Goal: Task Accomplishment & Management: Complete application form

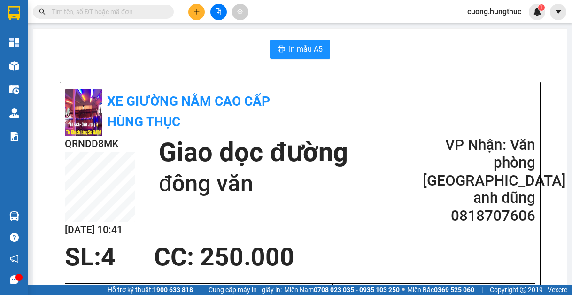
scroll to position [94, 0]
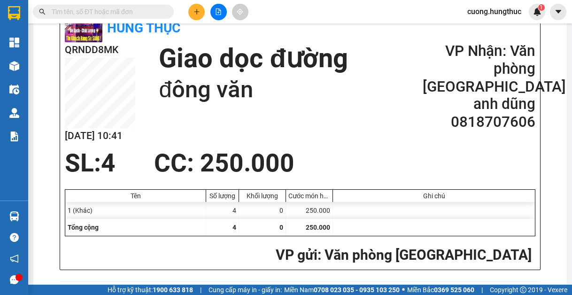
click at [474, 162] on div "SL: 4 CC : 250.000" at bounding box center [294, 163] width 471 height 28
click at [192, 9] on button at bounding box center [196, 12] width 16 height 16
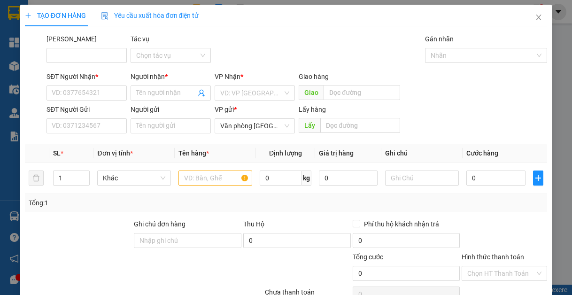
click at [66, 101] on div "SĐT Người Nhận * VD: 0377654321" at bounding box center [87, 87] width 80 height 33
click at [68, 87] on input "SĐT Người Nhận *" at bounding box center [87, 92] width 80 height 15
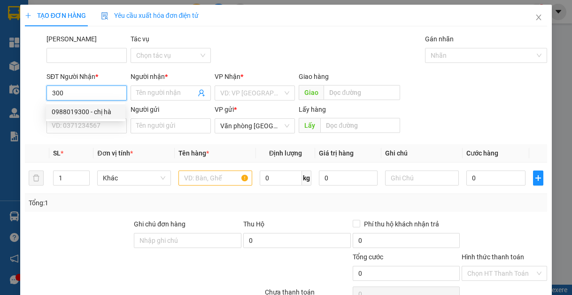
click at [70, 114] on div "0988019300 - chị hà" at bounding box center [86, 112] width 68 height 10
type input "0988019300"
type input "chị hà"
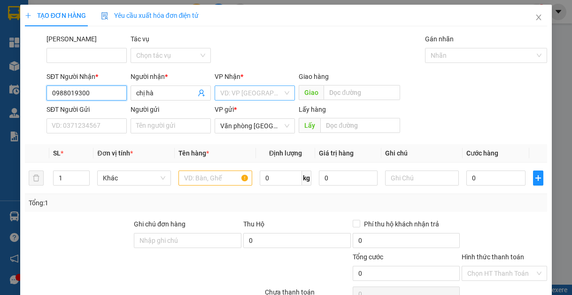
type input "0988019300"
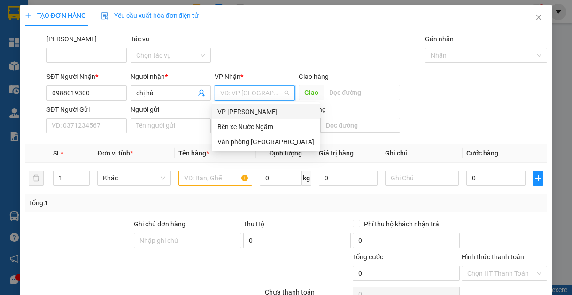
click at [226, 85] on div "VD: VP [GEOGRAPHIC_DATA]" at bounding box center [255, 92] width 80 height 15
click at [240, 143] on div "Văn phòng [GEOGRAPHIC_DATA]" at bounding box center [266, 142] width 97 height 10
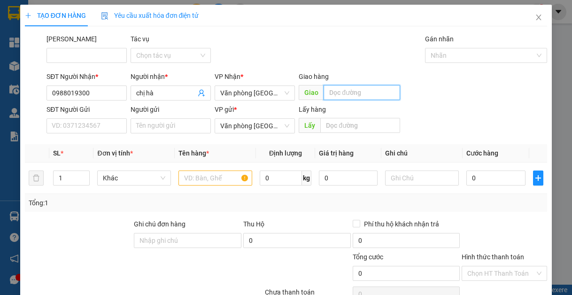
click at [372, 94] on input "text" at bounding box center [362, 92] width 77 height 15
type input "an phát"
click at [69, 182] on input "1" at bounding box center [72, 178] width 36 height 14
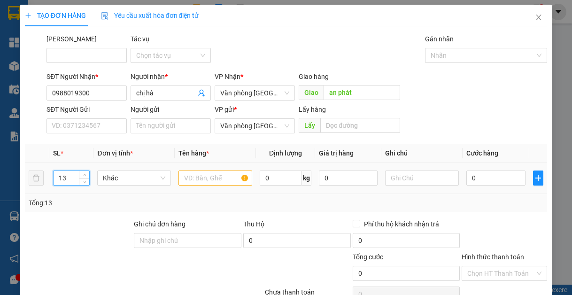
type input "13"
click at [218, 171] on input "text" at bounding box center [216, 178] width 74 height 15
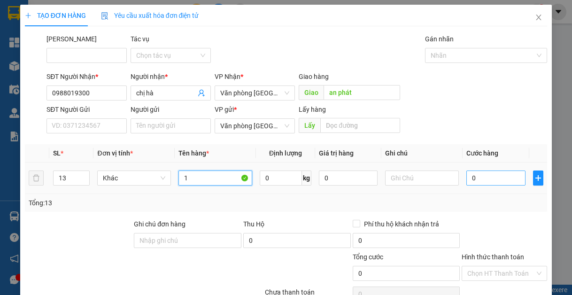
type input "1"
type input "15"
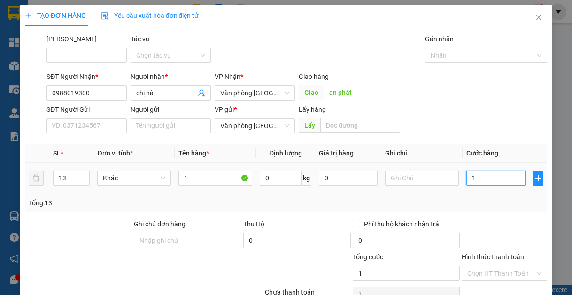
type input "15"
type input "150"
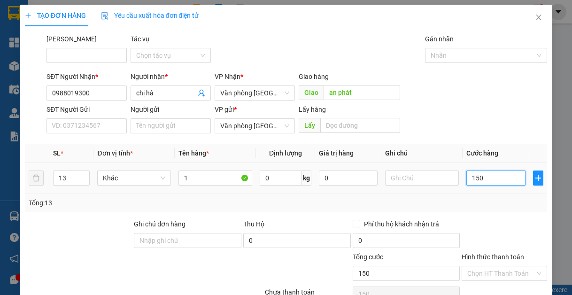
type input "1.500"
type input "15.000"
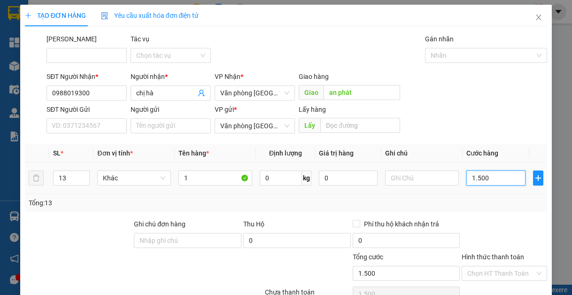
type input "15.000"
type input "150.000"
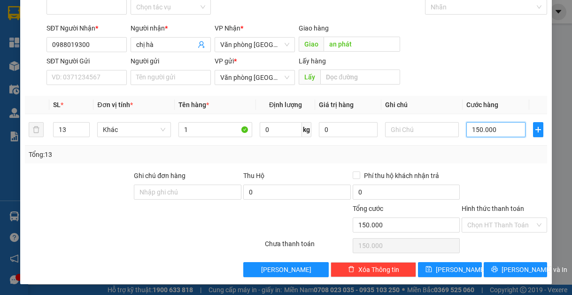
scroll to position [49, 0]
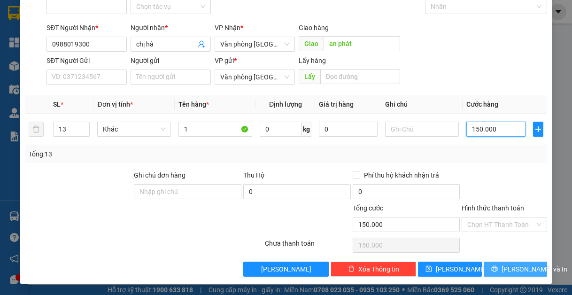
type input "150.000"
click at [509, 269] on span "[PERSON_NAME] và In" at bounding box center [535, 269] width 66 height 10
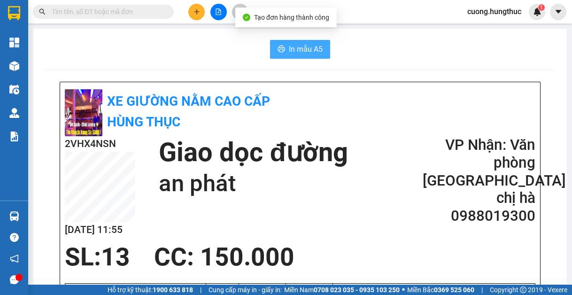
click at [295, 45] on span "In mẫu A5" at bounding box center [306, 49] width 34 height 12
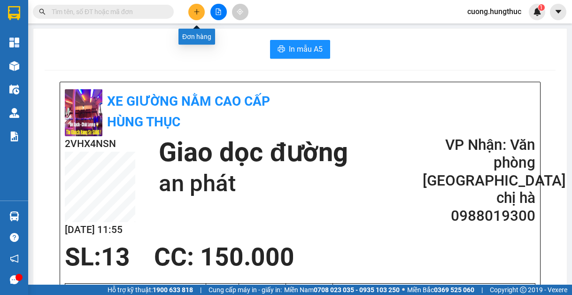
click at [197, 15] on button at bounding box center [196, 12] width 16 height 16
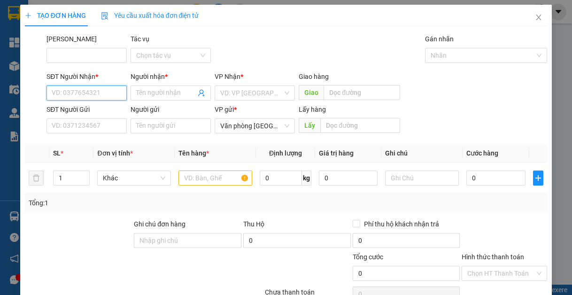
click at [111, 98] on input "SĐT Người Nhận *" at bounding box center [87, 92] width 80 height 15
click at [112, 109] on div "0988019300 - chị hà" at bounding box center [86, 112] width 68 height 10
type input "0988019300"
type input "chị hà"
type input "0988019300"
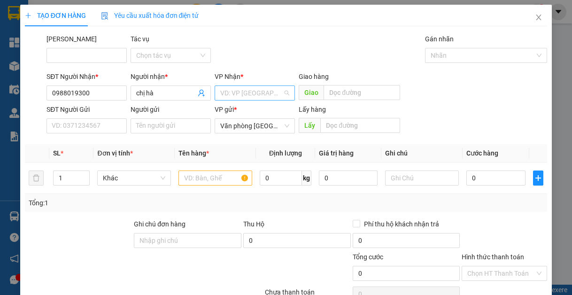
click at [240, 97] on input "search" at bounding box center [251, 93] width 62 height 14
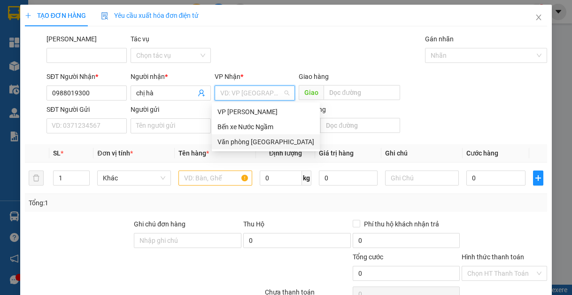
click at [250, 148] on div "Văn phòng [GEOGRAPHIC_DATA]" at bounding box center [266, 141] width 108 height 15
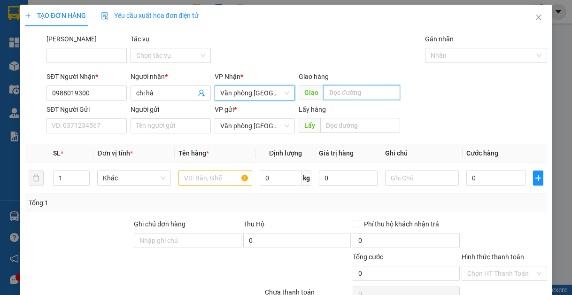
click at [351, 96] on input "text" at bounding box center [362, 92] width 77 height 15
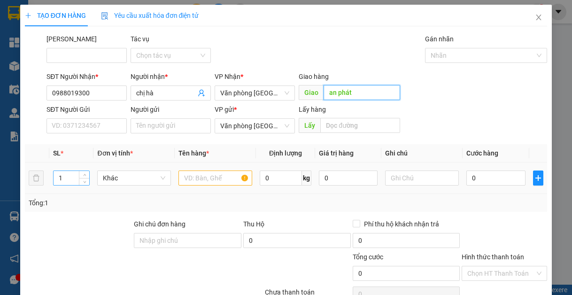
type input "an phát"
click at [66, 173] on input "1" at bounding box center [72, 178] width 36 height 14
type input "3"
click at [186, 177] on input "text" at bounding box center [216, 178] width 74 height 15
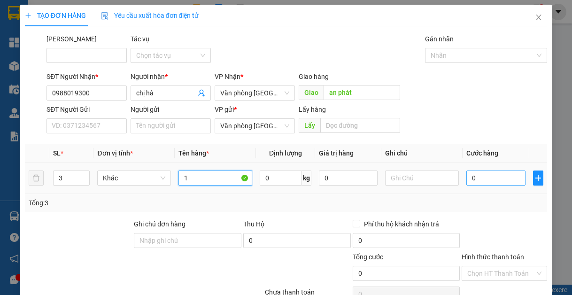
type input "1"
click at [490, 183] on input "0" at bounding box center [495, 178] width 59 height 15
type input "1"
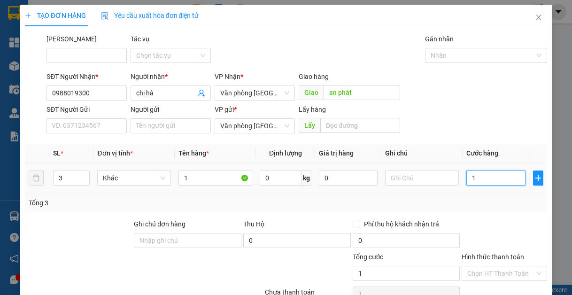
type input "15"
type input "150"
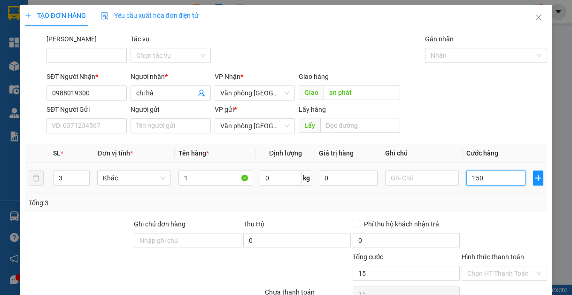
type input "150"
type input "1.500"
type input "15.000"
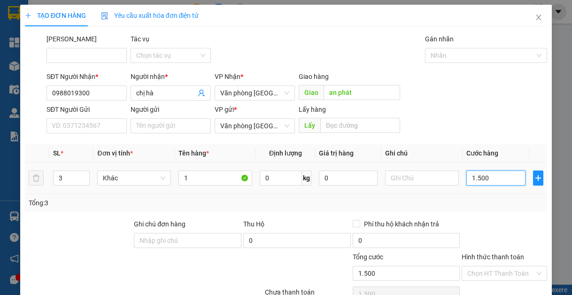
type input "15.000"
type input "150.000"
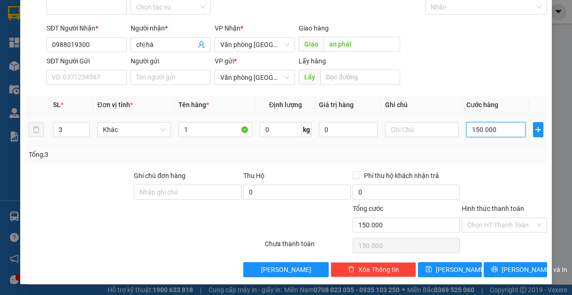
scroll to position [49, 0]
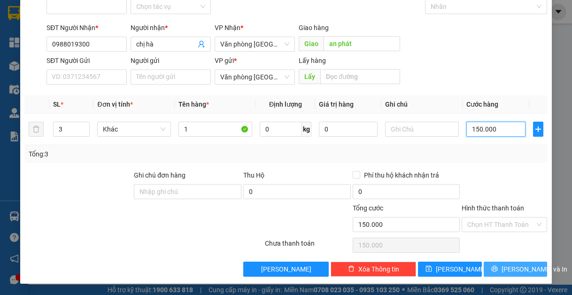
type input "150.000"
click at [508, 266] on span "[PERSON_NAME] và In" at bounding box center [535, 269] width 66 height 10
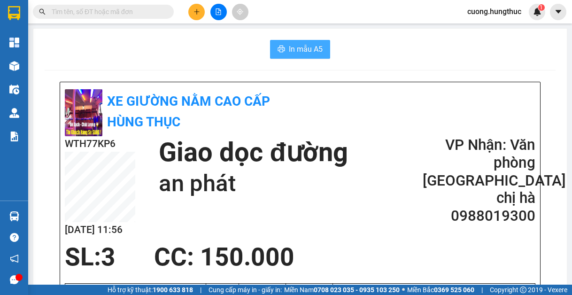
click at [295, 56] on button "In mẫu A5" at bounding box center [300, 49] width 60 height 19
click at [205, 11] on div at bounding box center [218, 12] width 70 height 16
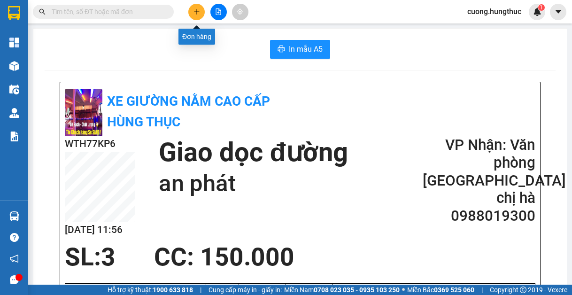
click at [200, 13] on button at bounding box center [196, 12] width 16 height 16
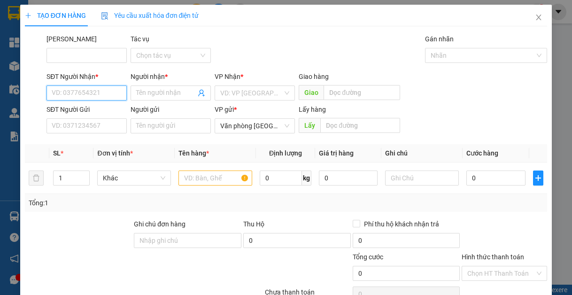
click at [103, 94] on input "SĐT Người Nhận *" at bounding box center [87, 92] width 80 height 15
type input "0375763617"
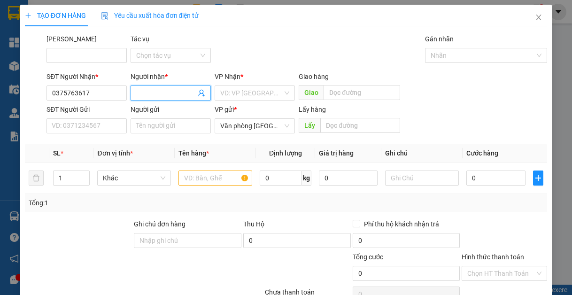
drag, startPoint x: 199, startPoint y: 94, endPoint x: 190, endPoint y: 94, distance: 8.5
click at [198, 94] on icon "user-add" at bounding box center [202, 93] width 8 height 8
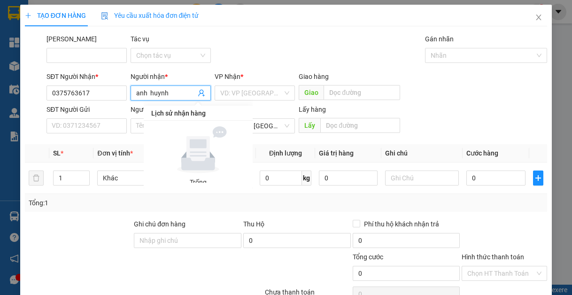
click at [251, 100] on div "Lịch sử nhận hàng Trống" at bounding box center [198, 144] width 109 height 90
type input "anh huynh"
click at [256, 95] on input "search" at bounding box center [251, 93] width 62 height 14
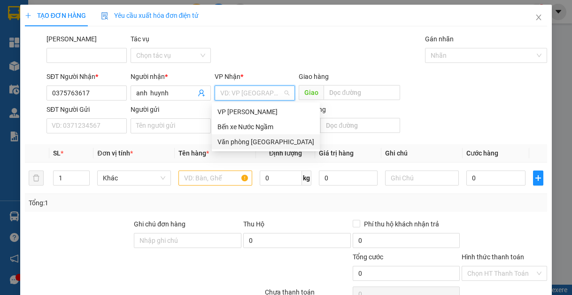
click at [269, 145] on div "Văn phòng [GEOGRAPHIC_DATA]" at bounding box center [266, 142] width 97 height 10
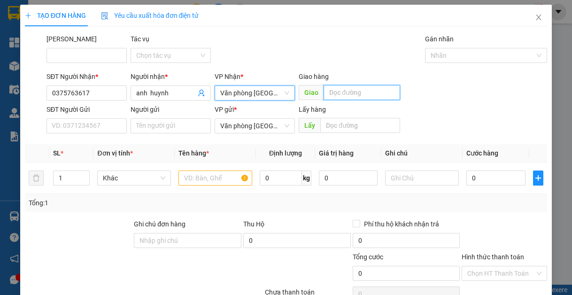
click at [338, 93] on input "text" at bounding box center [362, 92] width 77 height 15
type input "[PERSON_NAME]"
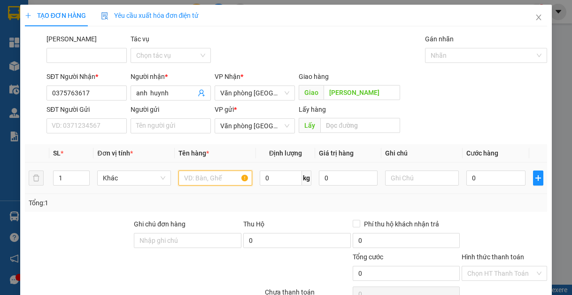
click at [193, 181] on input "text" at bounding box center [216, 178] width 74 height 15
type input "1"
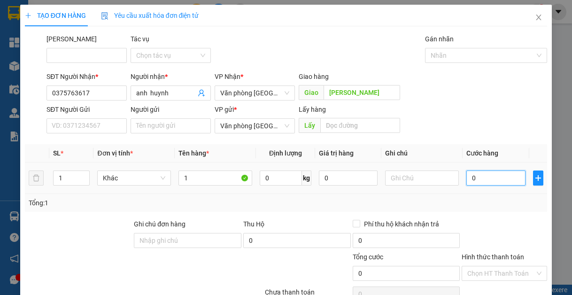
click at [473, 185] on input "0" at bounding box center [495, 178] width 59 height 15
type input "5"
type input "50"
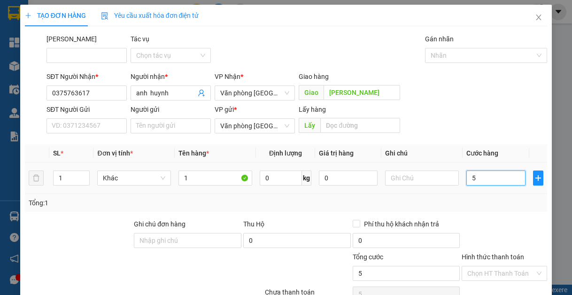
type input "50"
type input "500"
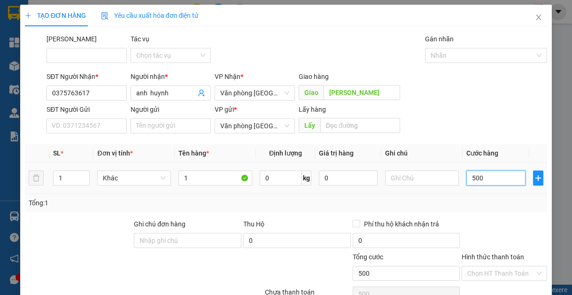
type input "5.000"
type input "50.000"
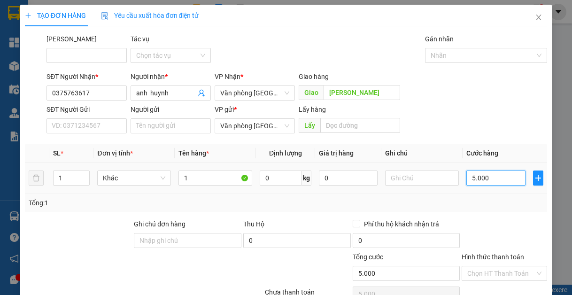
type input "50.000"
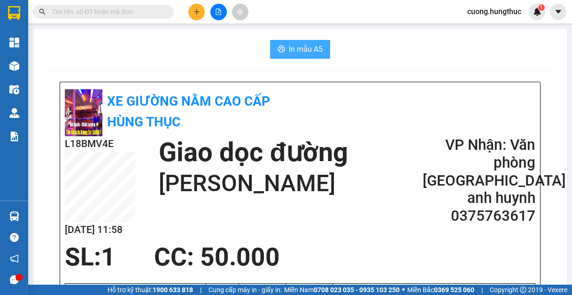
click at [289, 41] on button "In mẫu A5" at bounding box center [300, 49] width 60 height 19
